Goal: Transaction & Acquisition: Purchase product/service

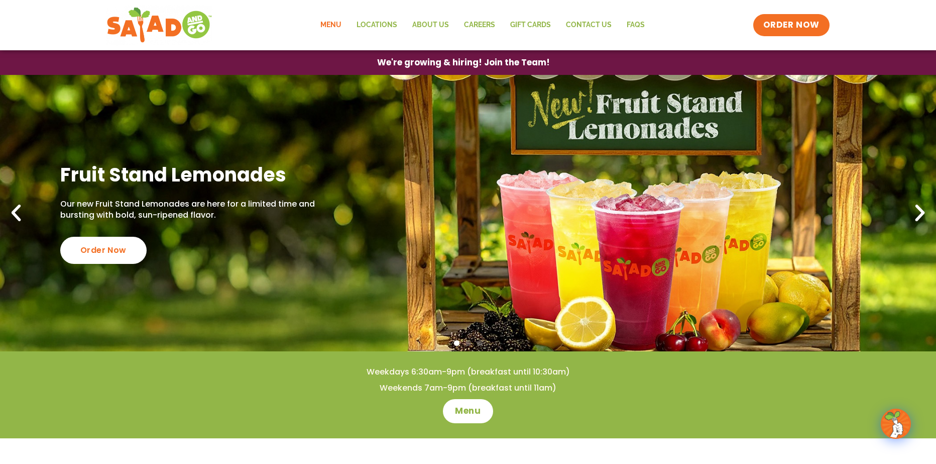
click at [338, 23] on link "Menu" at bounding box center [331, 25] width 36 height 23
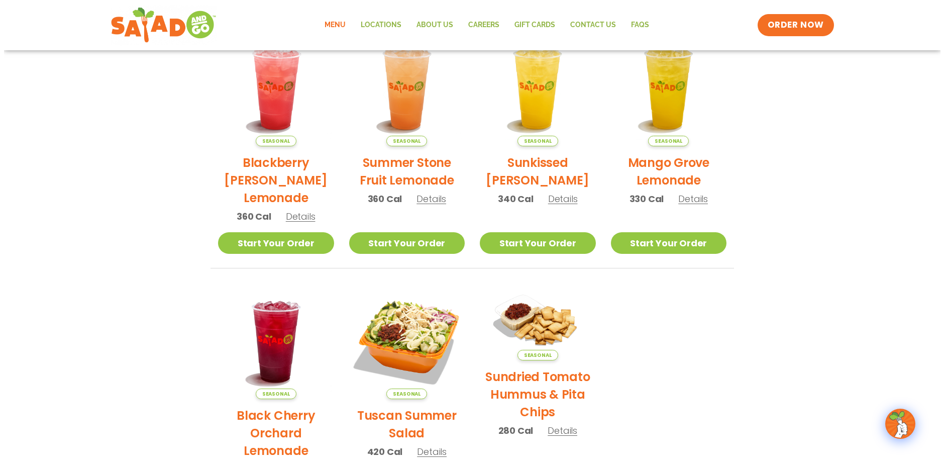
scroll to position [50, 0]
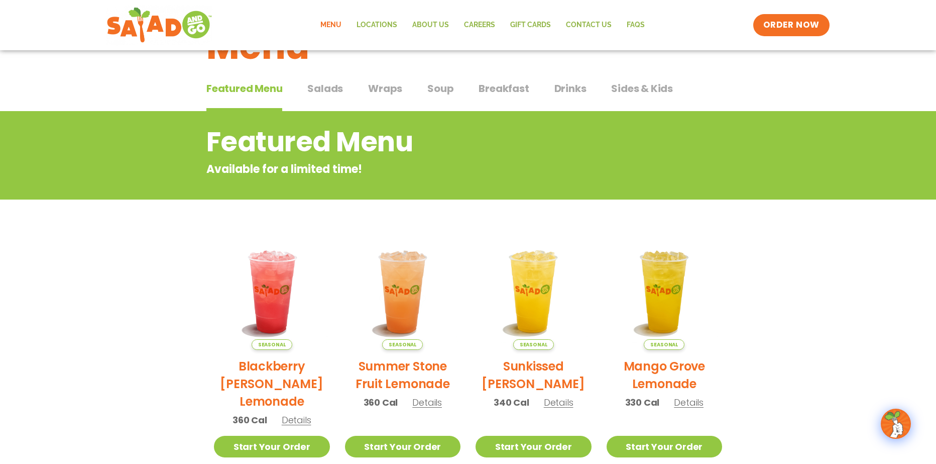
click at [443, 93] on span "Soup" at bounding box center [440, 88] width 26 height 15
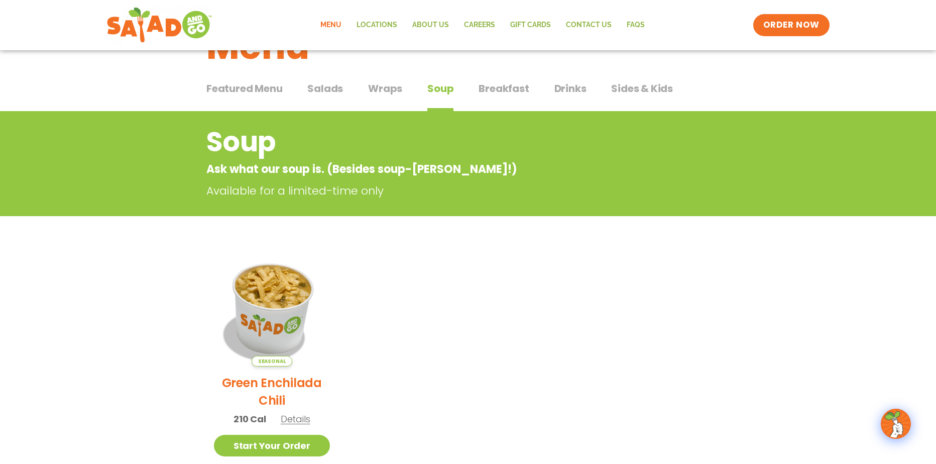
click at [272, 323] on img at bounding box center [272, 308] width 136 height 136
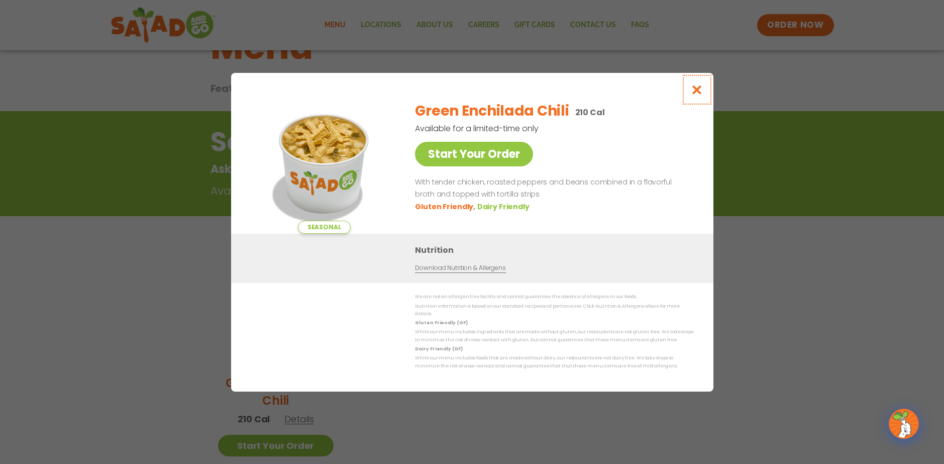
click at [701, 95] on icon "Close modal" at bounding box center [696, 89] width 13 height 11
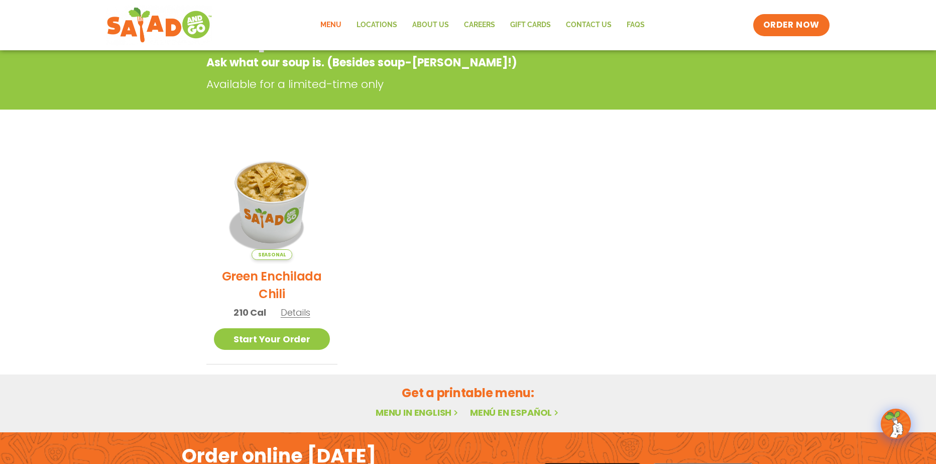
scroll to position [158, 0]
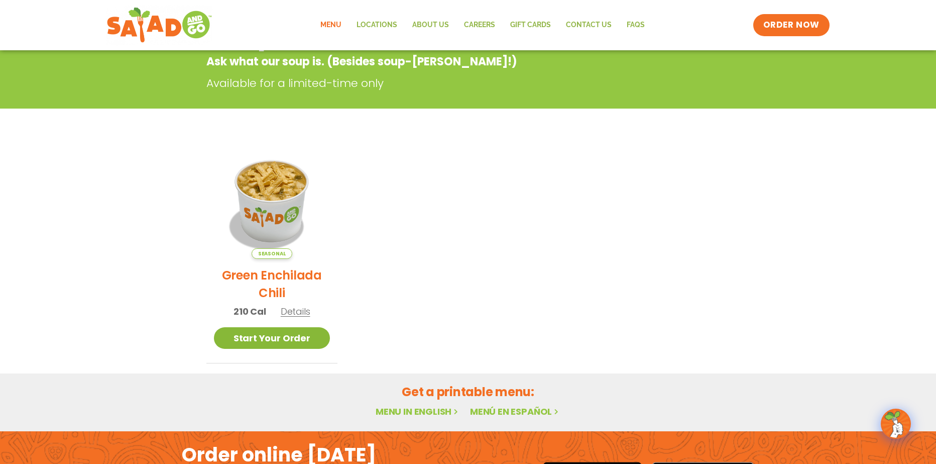
click at [257, 337] on link "Start Your Order" at bounding box center [272, 338] width 116 height 22
